Goal: Transaction & Acquisition: Subscribe to service/newsletter

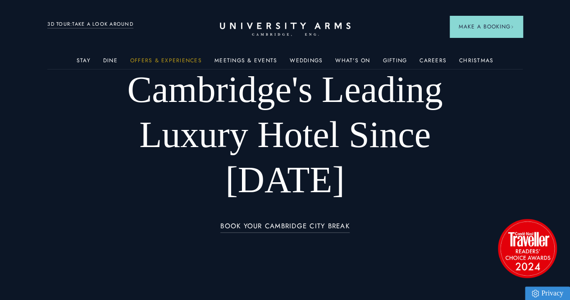
click at [155, 64] on link "Offers & Experiences" at bounding box center [166, 63] width 72 height 12
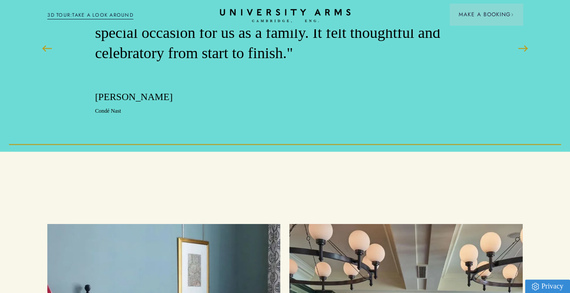
scroll to position [1082, 0]
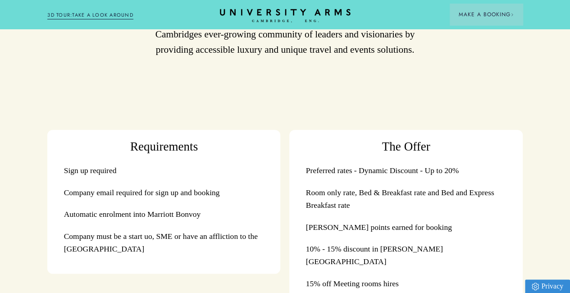
scroll to position [541, 0]
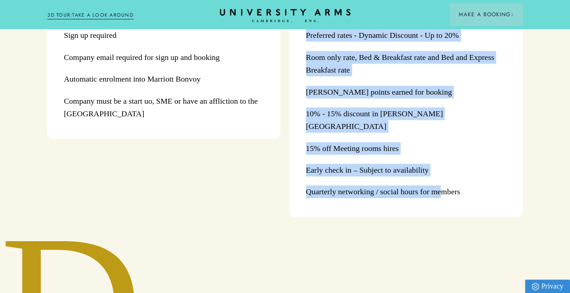
drag, startPoint x: 311, startPoint y: 64, endPoint x: 326, endPoint y: 172, distance: 108.8
click at [446, 198] on ul "Preferred rates - Dynamic Discount - Up to 20% Room only rate, Bed & Breakfast …" at bounding box center [406, 113] width 201 height 169
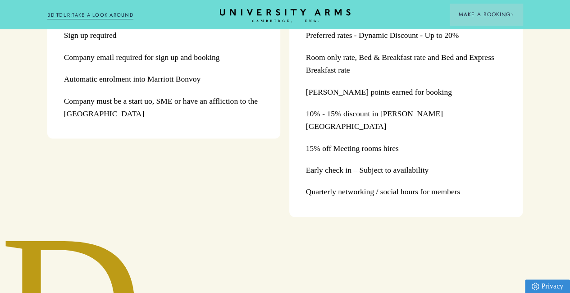
click at [235, 207] on div "Requirements Sign up required Company email required for sign up and booking Au…" at bounding box center [284, 106] width 475 height 222
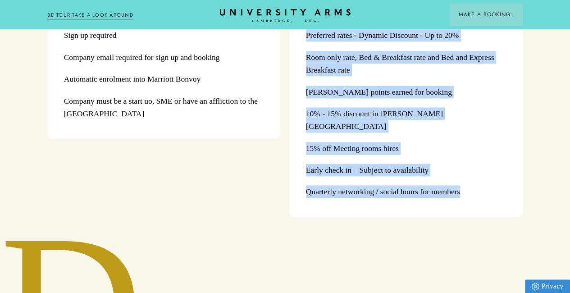
drag, startPoint x: 484, startPoint y: 226, endPoint x: 298, endPoint y: 43, distance: 260.7
click at [298, 43] on div "The Offer Preferred rates - Dynamic Discount - Up to 20% Room only rate, Bed & …" at bounding box center [405, 106] width 233 height 222
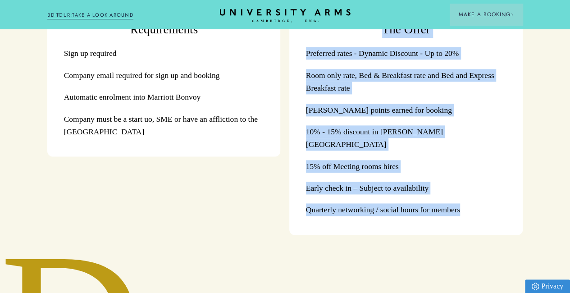
scroll to position [496, 0]
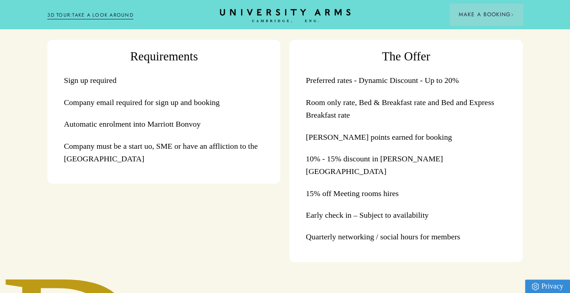
click at [220, 224] on div "Requirements Sign up required Company email required for sign up and booking Au…" at bounding box center [284, 151] width 475 height 222
